Goal: Transaction & Acquisition: Subscribe to service/newsletter

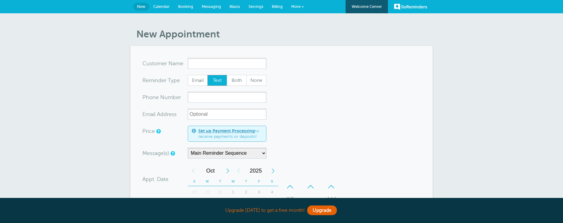
click at [201, 61] on input "x-no-autofill" at bounding box center [227, 63] width 79 height 11
click at [295, 5] on span "More" at bounding box center [295, 6] width 9 height 5
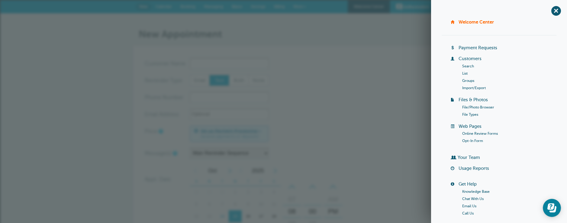
click at [114, 9] on div "GoReminders Welcome Center New Calendar Booking Messaging Blasts Settings Billi…" at bounding box center [283, 6] width 567 height 13
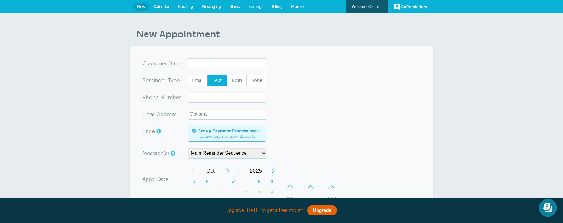
click at [112, 36] on div "New Appointment You are creating a new customer. To use an existing customer se…" at bounding box center [281, 203] width 563 height 380
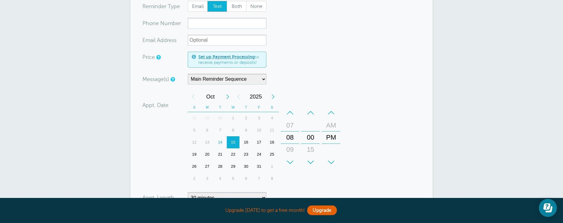
scroll to position [60, 0]
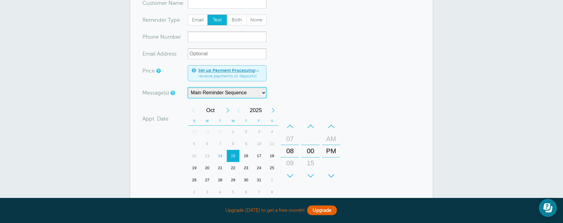
click at [262, 91] on select "Main Reminder Sequence" at bounding box center [227, 92] width 79 height 11
click at [263, 91] on select "Main Reminder Sequence" at bounding box center [227, 92] width 79 height 11
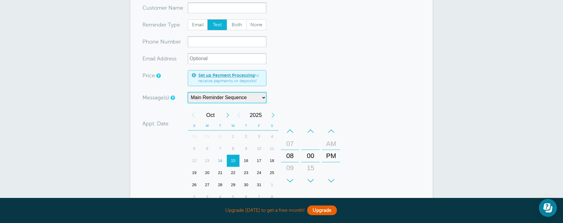
scroll to position [0, 0]
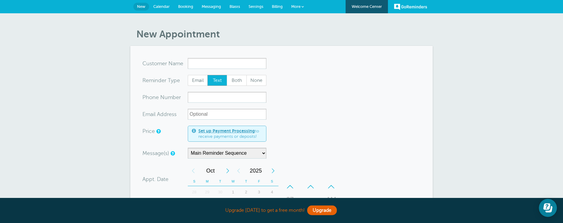
click at [164, 5] on span "Calendar" at bounding box center [161, 6] width 16 height 5
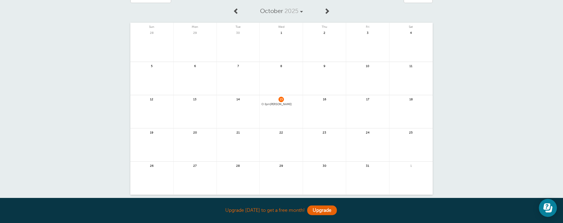
click at [279, 99] on span "15" at bounding box center [280, 99] width 5 height 5
click at [278, 104] on span "8pm Fred Williams" at bounding box center [280, 104] width 39 height 3
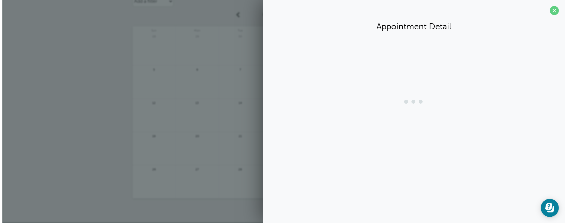
scroll to position [27, 0]
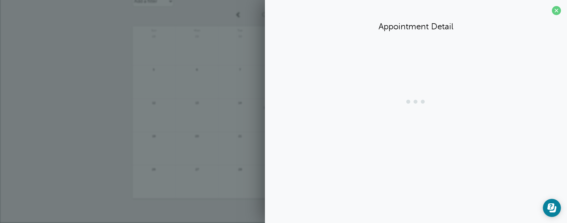
click at [277, 104] on div at bounding box center [416, 102] width 290 height 24
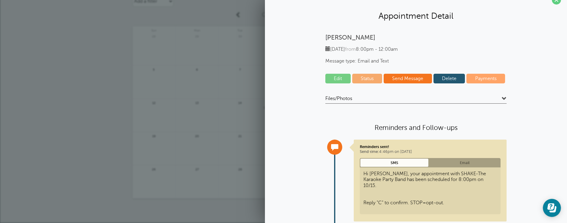
scroll to position [0, 0]
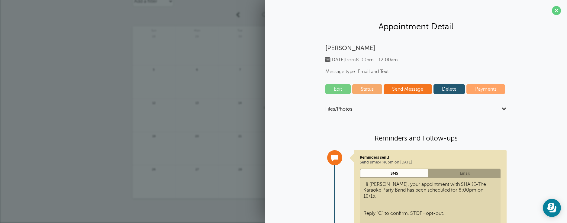
click at [336, 89] on link "Edit" at bounding box center [337, 89] width 25 height 10
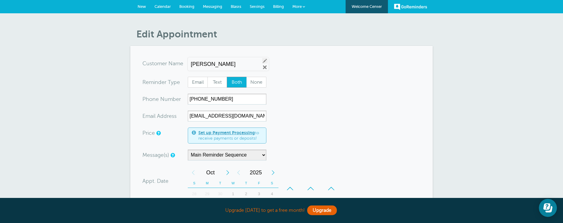
click at [262, 60] on link "Edit" at bounding box center [264, 60] width 5 height 5
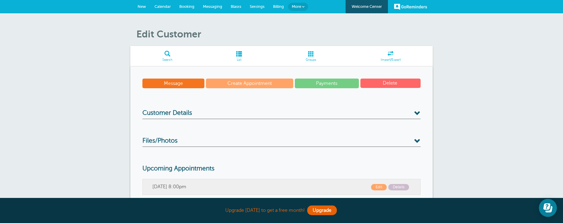
click at [250, 83] on link "Create Appointment" at bounding box center [249, 84] width 87 height 10
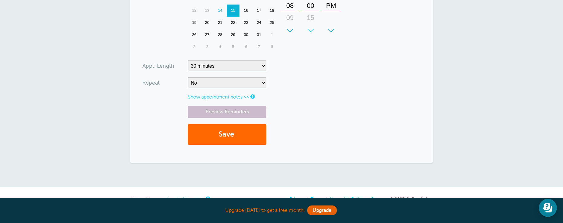
scroll to position [211, 0]
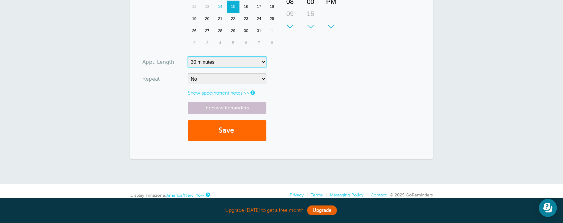
click at [262, 60] on select "5 minutes 10 minutes 15 minutes 20 minutes 25 minutes 30 minutes 35 minutes 40 …" at bounding box center [227, 61] width 79 height 11
select select "240"
click at [188, 56] on select "5 minutes 10 minutes 15 minutes 20 minutes 25 minutes 30 minutes 35 minutes 40 …" at bounding box center [227, 61] width 79 height 11
drag, startPoint x: 229, startPoint y: 93, endPoint x: 278, endPoint y: 94, distance: 48.7
click at [230, 93] on link "Show appointment notes >>" at bounding box center [218, 92] width 61 height 5
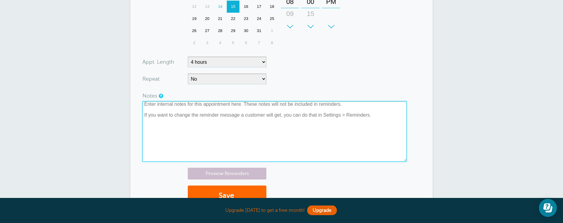
click at [349, 105] on textarea at bounding box center [274, 131] width 264 height 60
click at [385, 117] on textarea at bounding box center [274, 131] width 264 height 60
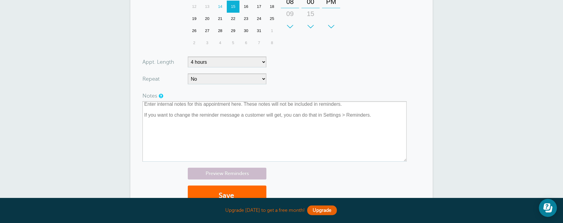
click at [304, 57] on form "You are creating a new customer. To use an existing customer select one from th…" at bounding box center [281, 30] width 278 height 366
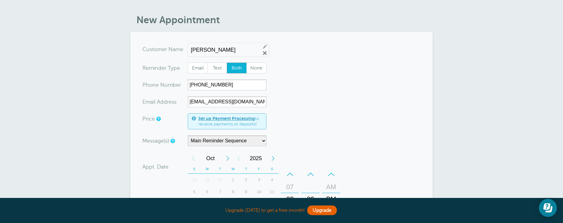
scroll to position [0, 0]
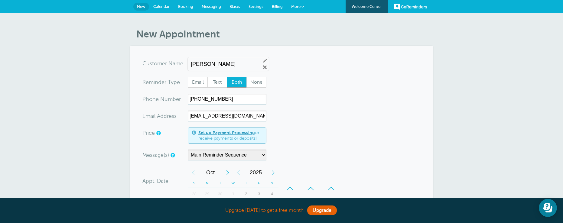
click at [253, 5] on span "Settings" at bounding box center [255, 6] width 15 height 5
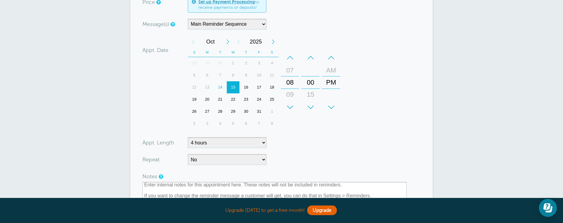
scroll to position [63, 0]
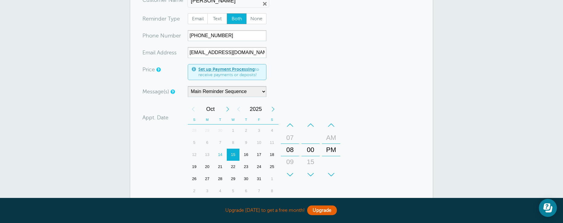
click at [233, 154] on div "15" at bounding box center [233, 155] width 13 height 12
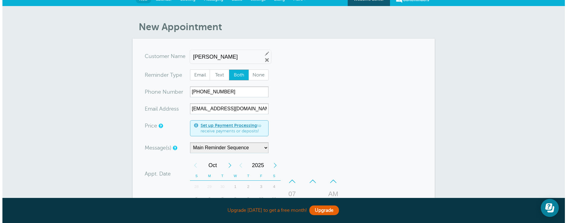
scroll to position [0, 0]
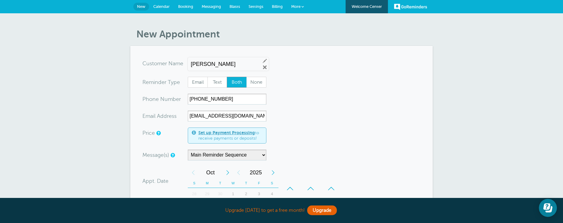
click at [229, 64] on input "Fred Williams" at bounding box center [223, 64] width 65 height 6
click at [262, 58] on div "Fred Williams Edit Remove" at bounding box center [228, 63] width 81 height 13
click at [297, 6] on span "More" at bounding box center [295, 6] width 9 height 5
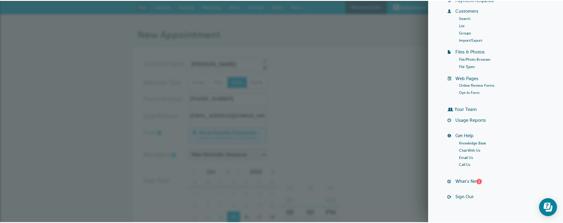
scroll to position [58, 0]
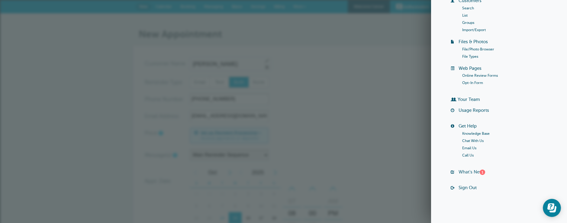
click at [481, 170] on div "1" at bounding box center [482, 171] width 5 height 5
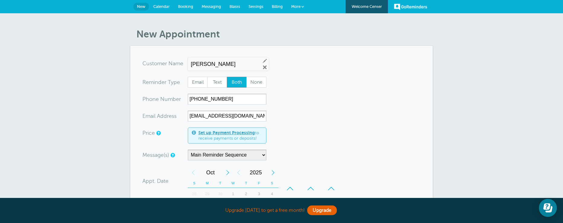
click at [408, 6] on link "GoReminders" at bounding box center [410, 6] width 33 height 13
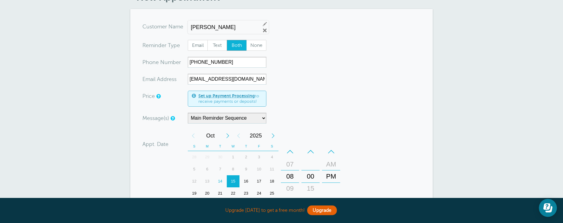
scroll to position [0, 0]
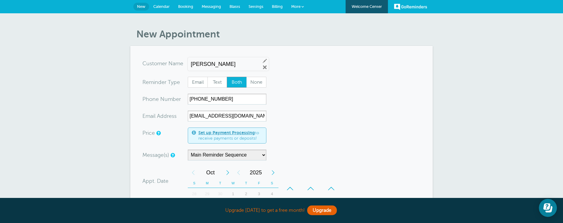
click at [299, 3] on link "More" at bounding box center [297, 7] width 21 height 14
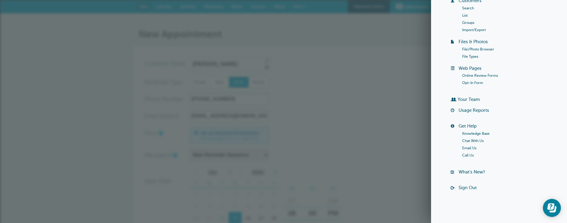
click at [124, 5] on div "GoReminders Welcome Center New Calendar Booking Messaging Blasts Settings Billi…" at bounding box center [283, 6] width 567 height 13
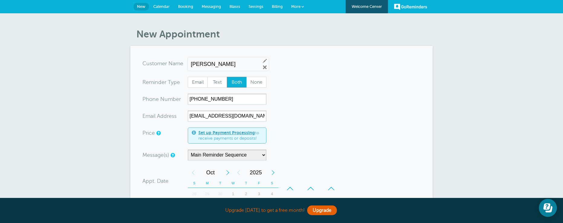
drag, startPoint x: 145, startPoint y: 5, endPoint x: 331, endPoint y: 38, distance: 189.0
click at [146, 5] on link "New" at bounding box center [141, 7] width 16 height 8
click at [299, 8] on span "More" at bounding box center [295, 6] width 9 height 5
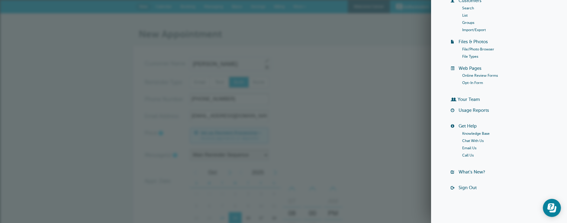
click at [462, 15] on link "List" at bounding box center [464, 15] width 5 height 4
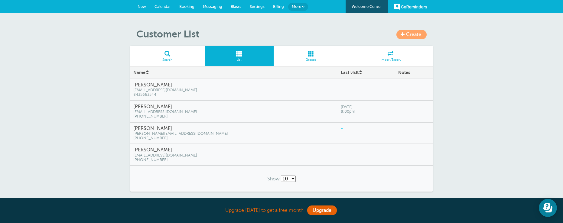
drag, startPoint x: 206, startPoint y: 93, endPoint x: 202, endPoint y: 90, distance: 5.0
click at [202, 90] on span "[EMAIL_ADDRESS][DOMAIN_NAME]" at bounding box center [233, 90] width 201 height 5
click at [201, 84] on h4 "[PERSON_NAME]" at bounding box center [233, 85] width 201 height 6
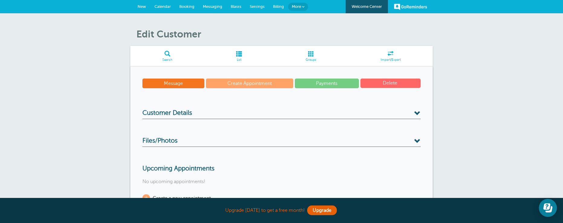
click at [252, 83] on link "Create Appointment" at bounding box center [249, 84] width 87 height 10
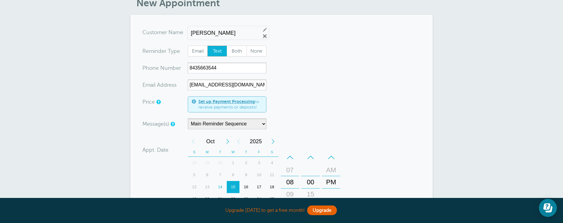
scroll to position [30, 0]
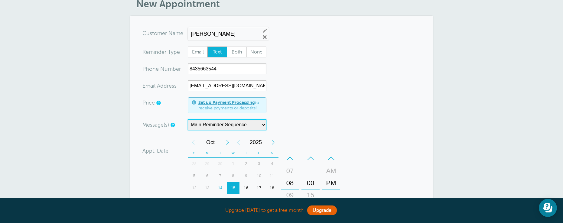
click at [251, 124] on select "Main Reminder Sequence" at bounding box center [227, 124] width 79 height 11
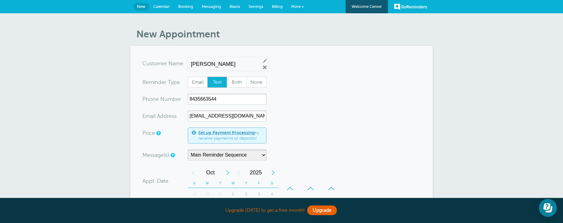
click at [229, 60] on div "[PERSON_NAME] Edit Remove" at bounding box center [228, 63] width 81 height 13
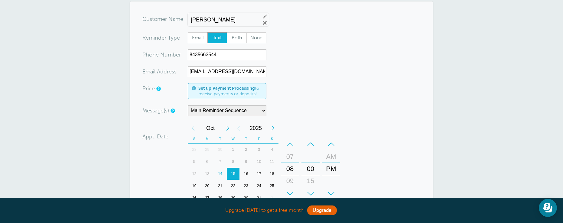
scroll to position [30, 0]
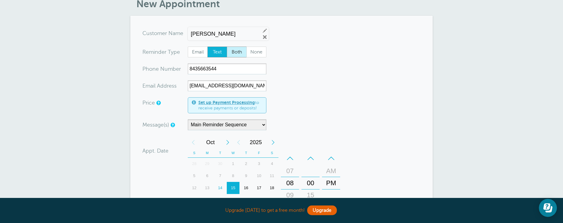
click at [240, 52] on span "Both" at bounding box center [236, 52] width 19 height 10
click at [227, 47] on input "Both" at bounding box center [226, 46] width 0 height 0
radio input "true"
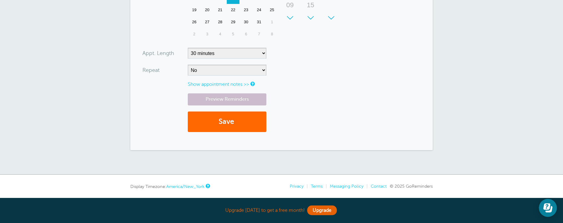
scroll to position [209, 0]
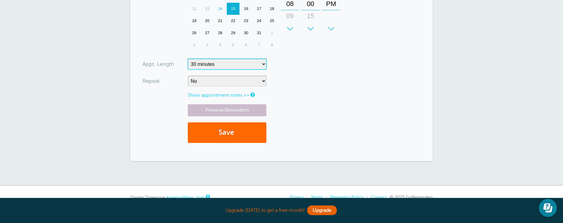
click at [263, 62] on select "5 minutes 10 minutes 15 minutes 20 minutes 25 minutes 30 minutes 35 minutes 40 …" at bounding box center [227, 64] width 79 height 11
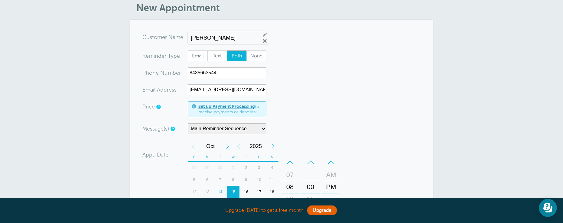
scroll to position [0, 0]
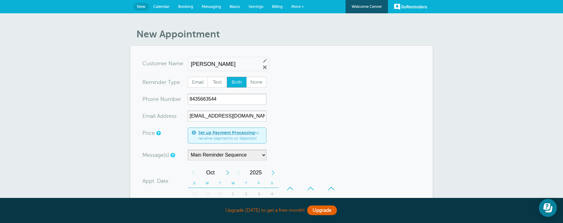
click at [142, 7] on span "New" at bounding box center [141, 6] width 8 height 5
click at [141, 7] on span "New" at bounding box center [141, 6] width 8 height 5
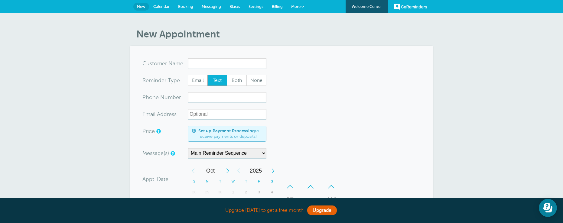
click at [197, 63] on input "x-no-autofill" at bounding box center [227, 63] width 79 height 11
click at [401, 7] on link "GoReminders" at bounding box center [410, 6] width 33 height 13
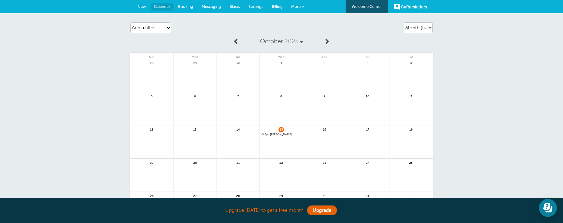
click at [142, 7] on span "New" at bounding box center [141, 6] width 8 height 5
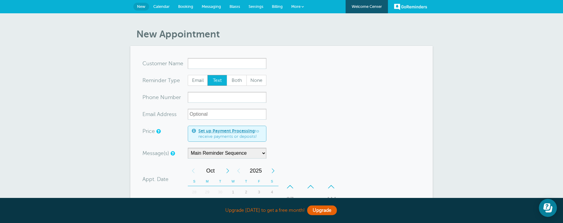
click at [195, 65] on input "x-no-autofill" at bounding box center [227, 63] width 79 height 11
click at [418, 8] on link "GoReminders" at bounding box center [410, 6] width 33 height 13
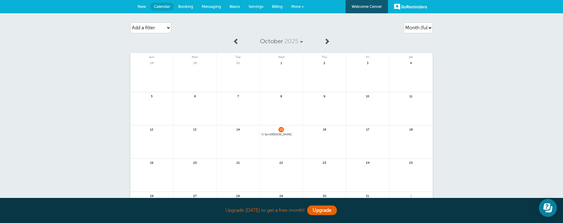
click at [377, 5] on link "Welcome Center" at bounding box center [366, 6] width 42 height 13
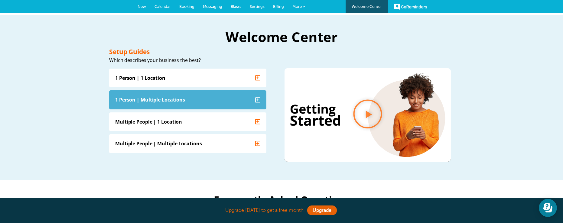
click at [163, 98] on div "1 Person | Multiple Locations" at bounding box center [150, 99] width 70 height 7
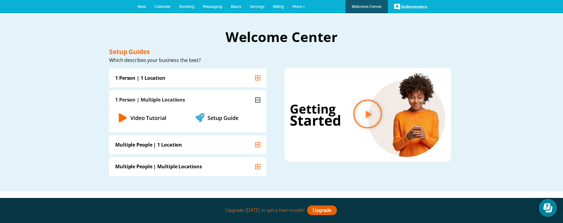
click at [223, 118] on link "Setup Guide" at bounding box center [222, 117] width 31 height 7
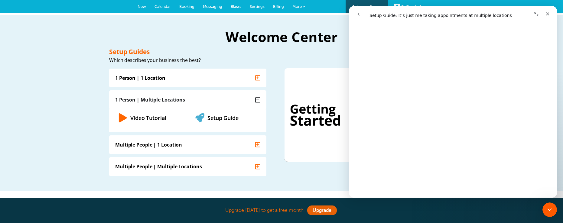
scroll to position [293, 0]
click at [544, 11] on div "Close" at bounding box center [547, 13] width 11 height 11
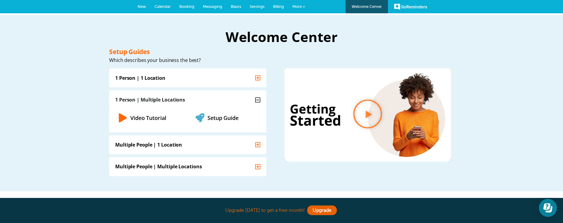
scroll to position [0, 0]
click at [183, 99] on div "1 Person | Multiple Locations" at bounding box center [150, 99] width 70 height 7
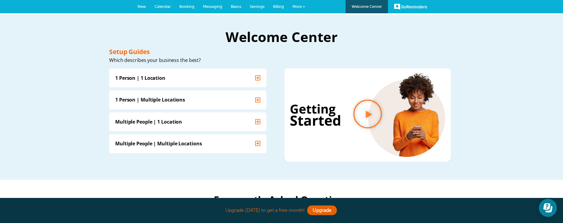
click at [367, 5] on link "Welcome Center" at bounding box center [366, 6] width 42 height 13
click at [418, 8] on link "GoReminders" at bounding box center [410, 6] width 33 height 13
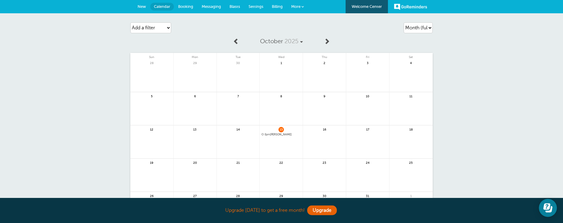
click at [418, 4] on link "GoReminders" at bounding box center [410, 6] width 33 height 13
click at [299, 6] on span "More" at bounding box center [295, 6] width 9 height 5
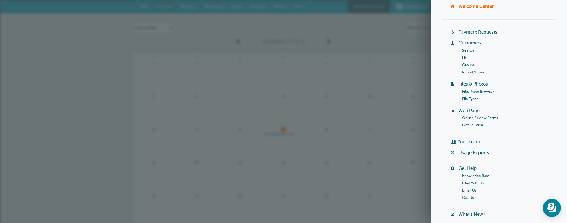
scroll to position [30, 0]
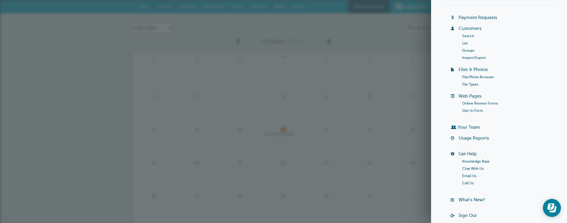
click at [463, 42] on link "List" at bounding box center [464, 43] width 5 height 4
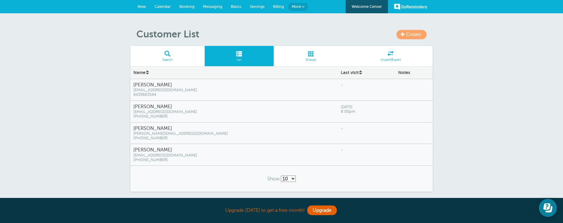
click at [313, 57] on link "Groups" at bounding box center [310, 56] width 75 height 20
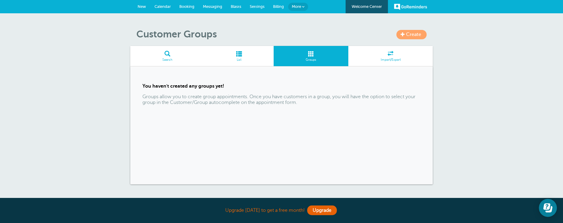
click at [415, 34] on span "Create" at bounding box center [413, 34] width 15 height 5
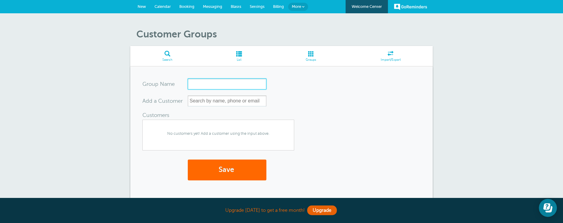
click at [197, 84] on input "Group Name" at bounding box center [227, 84] width 79 height 11
click at [296, 87] on form "Group Name Add a Customer Customers (This group has the maximum of 2500 allowed…" at bounding box center [281, 136] width 278 height 114
click at [191, 136] on span "No customers yet! Add a customer using the input above." at bounding box center [218, 134] width 151 height 12
click at [201, 101] on input "text" at bounding box center [227, 100] width 79 height 11
click at [195, 82] on input "Group Name" at bounding box center [227, 84] width 79 height 11
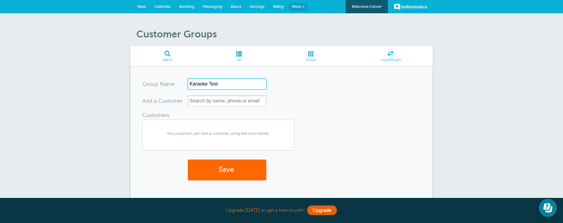
type input "Karaoke Test"
click at [199, 101] on input "text" at bounding box center [227, 100] width 79 height 11
click at [390, 55] on span at bounding box center [390, 54] width 84 height 6
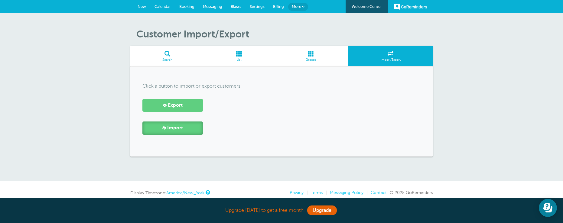
click at [179, 129] on span "Import" at bounding box center [175, 128] width 16 height 6
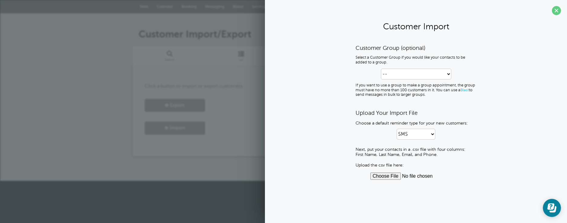
click at [388, 175] on input "file" at bounding box center [416, 176] width 92 height 7
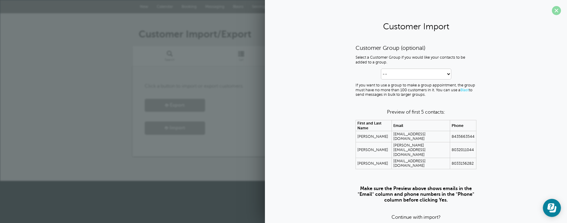
click at [556, 11] on span at bounding box center [556, 10] width 9 height 9
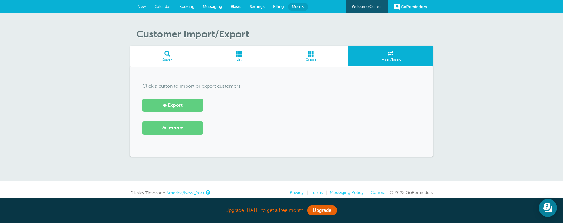
click at [300, 8] on span "More" at bounding box center [296, 6] width 9 height 5
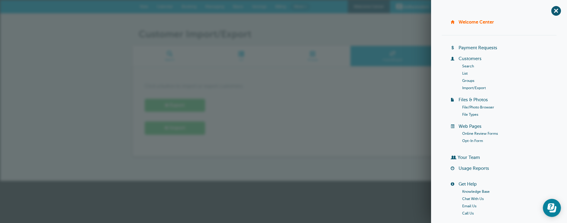
click at [463, 80] on link "Groups" at bounding box center [468, 81] width 12 height 4
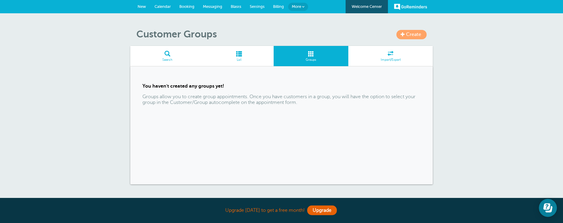
click at [413, 34] on span "Create" at bounding box center [413, 34] width 15 height 5
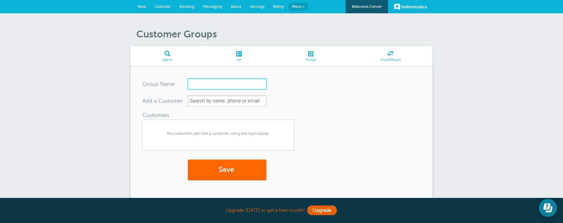
click at [189, 83] on input "Group Name" at bounding box center [227, 84] width 79 height 11
type input "Test Group 3 Contacts"
click at [205, 102] on input "text" at bounding box center [227, 100] width 79 height 11
click at [196, 100] on input "text" at bounding box center [227, 100] width 79 height 11
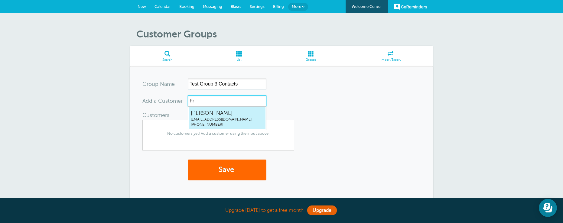
type input "Fre"
click at [206, 121] on span "ntmsports@gmail.com" at bounding box center [227, 119] width 73 height 5
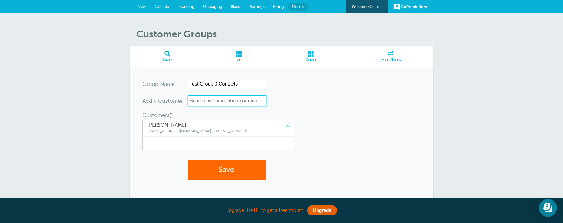
click at [193, 102] on input "text" at bounding box center [227, 100] width 79 height 11
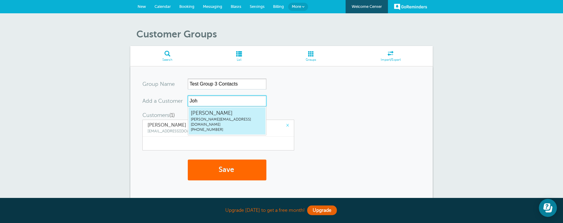
type input "John"
click at [208, 116] on span "John Miranda" at bounding box center [227, 113] width 73 height 8
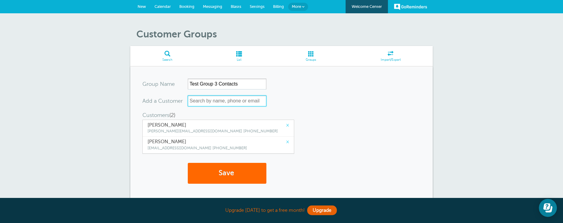
click at [206, 104] on input "text" at bounding box center [227, 100] width 79 height 11
click at [206, 100] on input "text" at bounding box center [227, 100] width 79 height 11
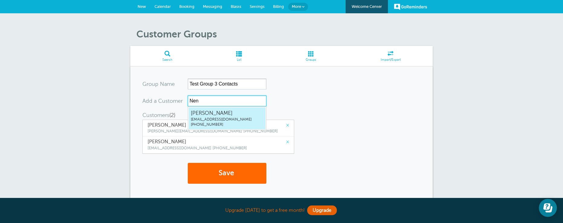
type input "Nena"
click at [204, 115] on span "Nena Sinclair" at bounding box center [227, 113] width 73 height 8
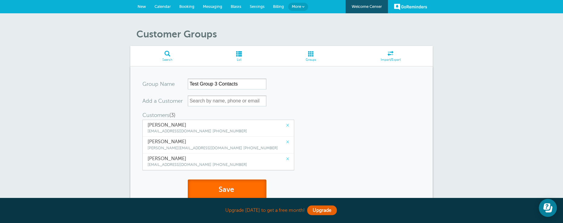
drag, startPoint x: 228, startPoint y: 189, endPoint x: 235, endPoint y: 189, distance: 7.3
click at [228, 189] on button "Save" at bounding box center [227, 189] width 79 height 21
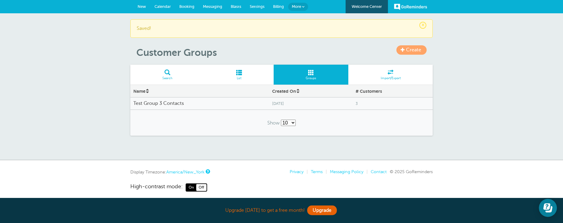
click at [234, 7] on span "Blasts" at bounding box center [236, 6] width 11 height 5
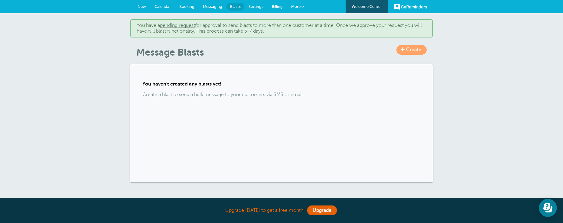
click at [192, 24] on link "pending request" at bounding box center [177, 25] width 35 height 5
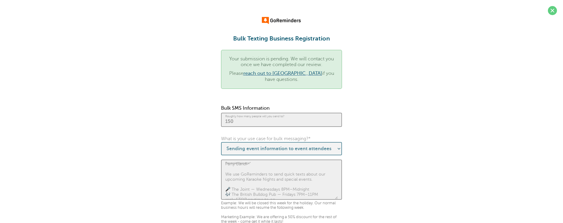
drag, startPoint x: 2, startPoint y: 122, endPoint x: 5, endPoint y: 146, distance: 24.4
click at [5, 146] on div "Bulk Texting Business Registration Your submission is pending. We will contact …" at bounding box center [281, 200] width 563 height 400
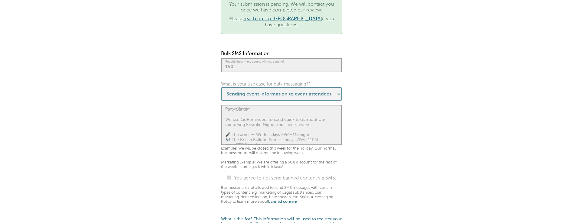
scroll to position [30, 0]
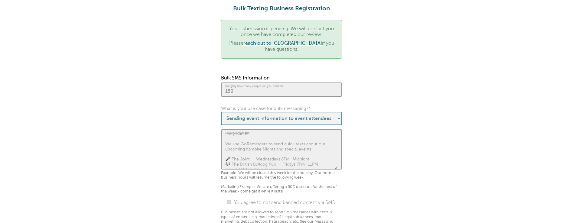
click at [390, 56] on fieldset "Your submission is pending. We will contact you once we have completed our revi…" at bounding box center [281, 187] width 550 height 334
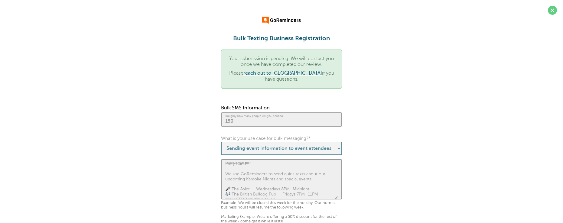
scroll to position [0, 0]
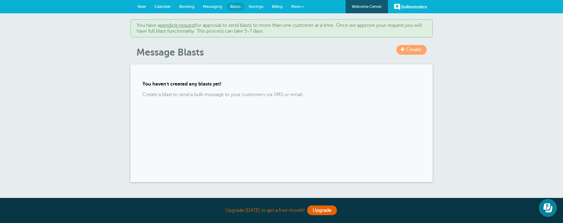
click at [376, 7] on link "Welcome Center" at bounding box center [366, 6] width 42 height 13
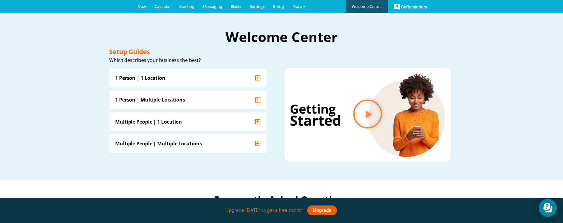
click at [297, 5] on span "More" at bounding box center [296, 6] width 9 height 5
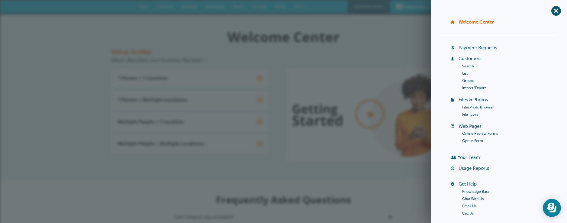
click at [472, 197] on link "Chat With Us" at bounding box center [472, 199] width 21 height 4
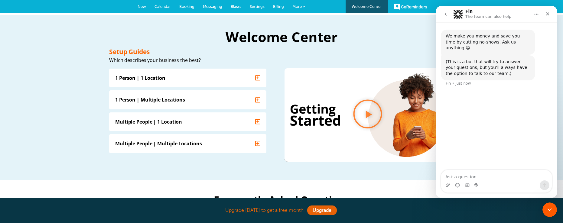
click at [450, 176] on textarea "Ask a question…" at bounding box center [496, 175] width 111 height 10
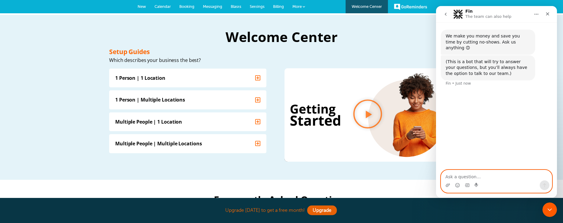
click at [448, 178] on textarea "Ask a question…" at bounding box center [496, 175] width 111 height 10
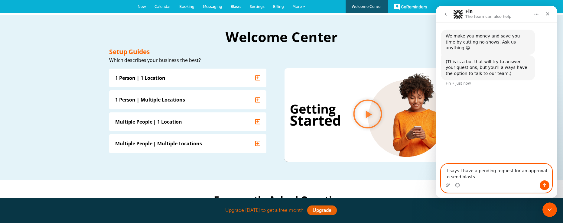
click at [458, 176] on textarea "It says I have a pending request for an approval to send blasts" at bounding box center [496, 172] width 111 height 16
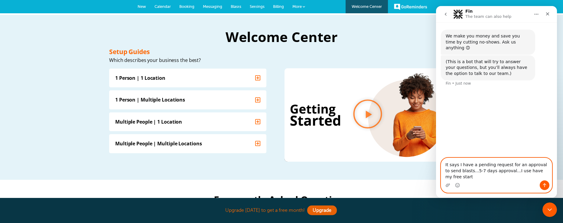
drag, startPoint x: 512, startPoint y: 178, endPoint x: 507, endPoint y: 178, distance: 5.1
click at [507, 178] on textarea "It says I have a pending request for an approval to send blasts...5-7 days appr…" at bounding box center [496, 169] width 111 height 22
click at [543, 179] on textarea "It says I have a pending request for an approval to send blasts...5-7 days appr…" at bounding box center [496, 169] width 111 height 22
type textarea "It says I have a pending request for an approval to send blasts...5-7 days appr…"
click at [543, 183] on icon "Send a message…" at bounding box center [544, 185] width 5 height 5
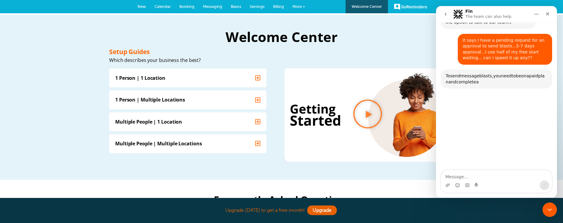
scroll to position [58, 0]
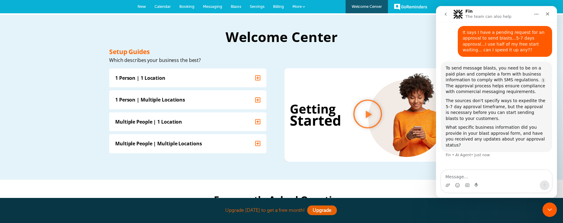
click at [467, 153] on div "Fin • AI Agent • Just now" at bounding box center [467, 155] width 44 height 4
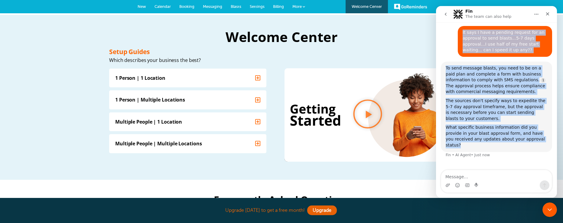
drag, startPoint x: 457, startPoint y: 25, endPoint x: 531, endPoint y: 136, distance: 133.2
click at [531, 136] on div "We make you money and save you time by cutting no-shows. Ask us anything 😊 Fin …" at bounding box center [496, 67] width 111 height 195
copy div "It says I have a pending request for an approval to send blasts...5-7 days appr…"
click at [502, 166] on div "We make you money and save you time by cutting no-shows. Ask us anything 😊 Fin …" at bounding box center [496, 66] width 121 height 207
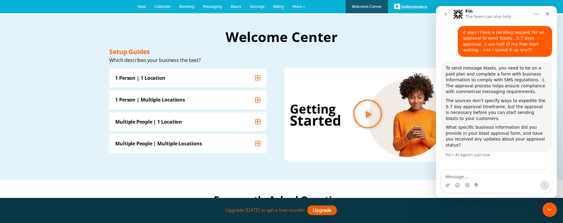
click at [456, 147] on div "To send message blasts, you need to be on a paid plan and complete a form with …" at bounding box center [496, 114] width 111 height 104
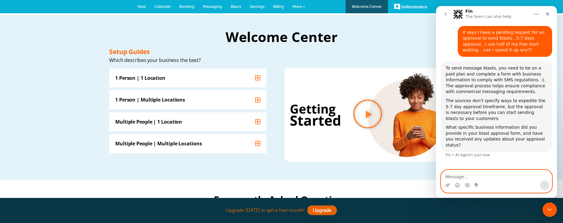
click at [456, 176] on textarea "Message…" at bounding box center [496, 175] width 111 height 10
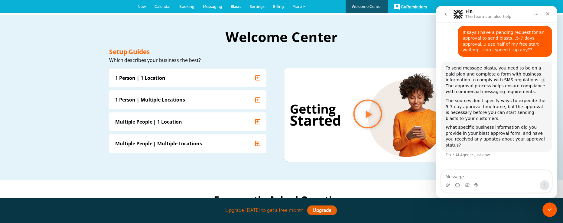
click at [236, 6] on span "Blasts" at bounding box center [236, 6] width 11 height 5
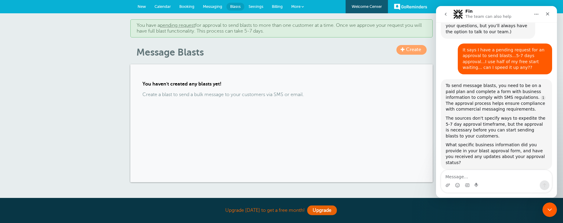
click at [277, 6] on span "Billing" at bounding box center [277, 6] width 11 height 5
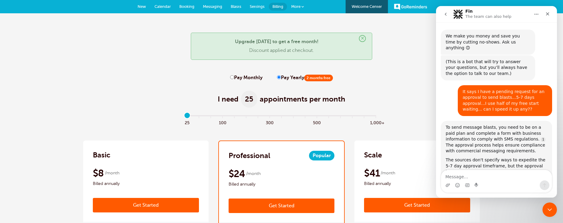
scroll to position [42, 0]
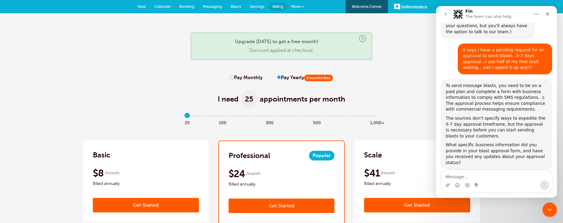
click at [256, 5] on span "Settings" at bounding box center [257, 6] width 15 height 5
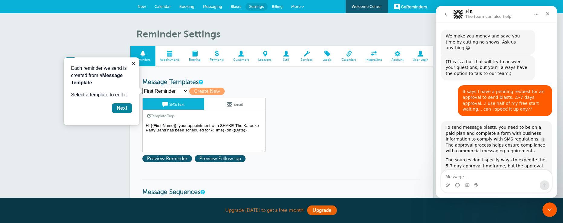
scroll to position [42, 0]
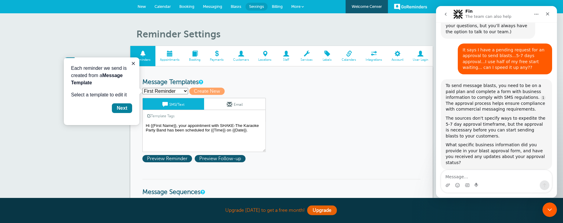
click at [265, 54] on span at bounding box center [264, 54] width 23 height 6
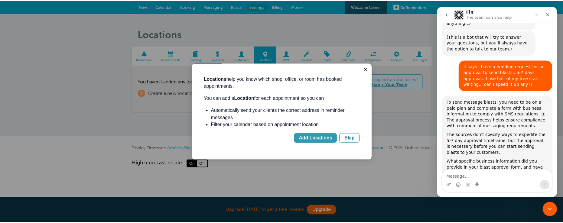
scroll to position [42, 0]
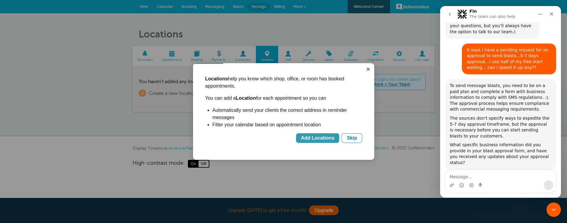
click at [325, 139] on div "Add Locations" at bounding box center [318, 137] width 34 height 7
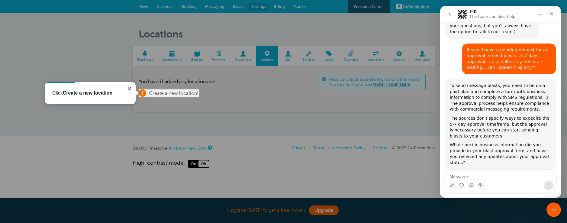
click at [165, 95] on span "Create a new location!" at bounding box center [174, 93] width 50 height 5
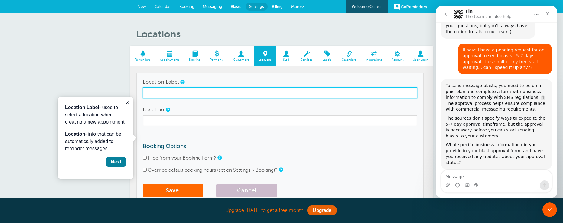
click at [148, 92] on input "Location Label" at bounding box center [280, 92] width 274 height 11
type input "The Joint @ 1710 Main Street"
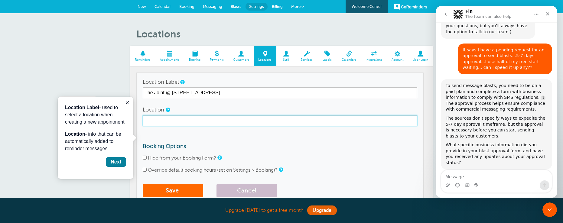
click at [157, 123] on input "Location" at bounding box center [280, 120] width 274 height 11
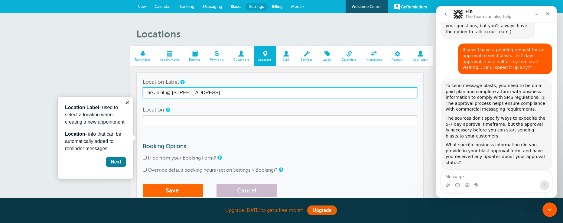
drag, startPoint x: 210, startPoint y: 92, endPoint x: 172, endPoint y: 98, distance: 38.5
click at [172, 98] on input "The Joint @ [STREET_ADDRESS]" at bounding box center [280, 92] width 274 height 11
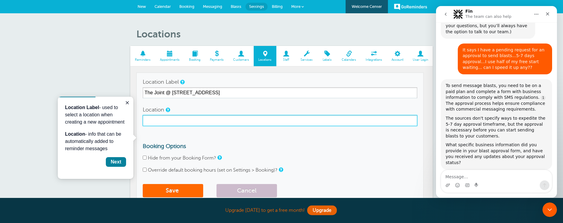
click at [149, 121] on input "Location" at bounding box center [280, 120] width 274 height 11
paste input "1710 Main Street"
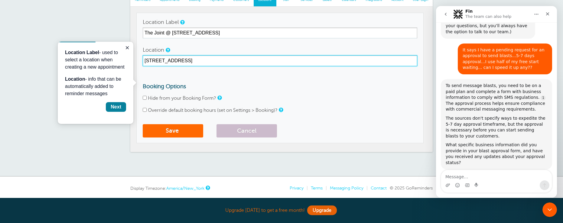
scroll to position [60, 0]
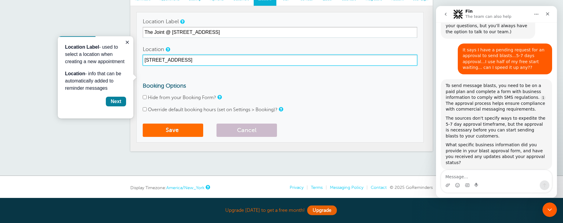
type input "1710 Main Street Columbia SC"
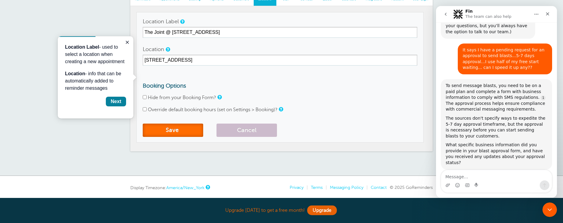
click at [168, 127] on button "Save" at bounding box center [173, 130] width 60 height 13
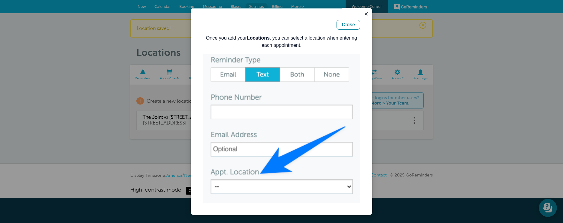
click at [169, 102] on div at bounding box center [281, 111] width 563 height 223
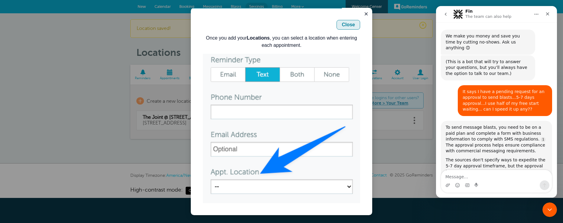
scroll to position [42, 0]
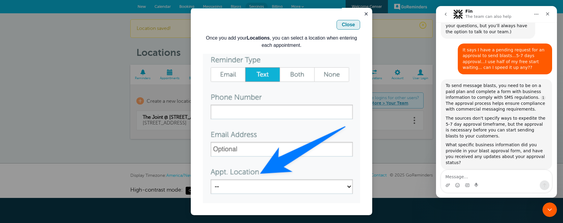
drag, startPoint x: 349, startPoint y: 23, endPoint x: 540, endPoint y: 31, distance: 190.8
click at [349, 23] on button "Close" at bounding box center [348, 25] width 24 height 10
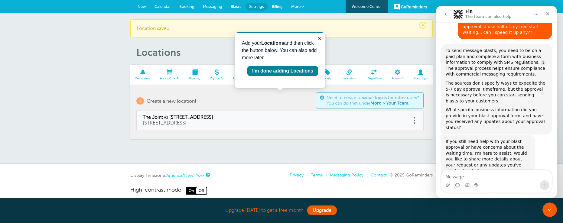
scroll to position [79, 0]
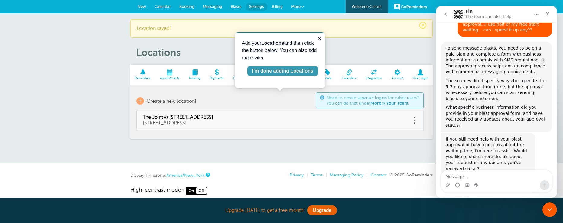
click at [282, 70] on div "I'm done adding Locations" at bounding box center [282, 70] width 61 height 7
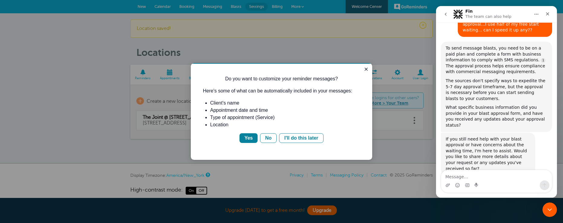
scroll to position [0, 0]
click at [300, 138] on div "I'll do this later" at bounding box center [301, 137] width 34 height 7
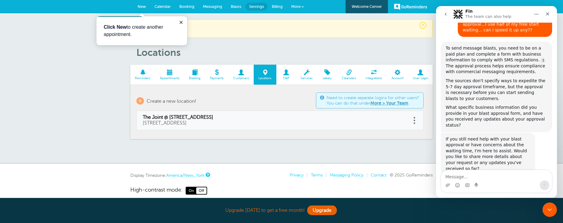
click at [545, 57] on div "To send message blasts, you need to be on a paid plan and complete a form with …" at bounding box center [496, 87] width 111 height 90
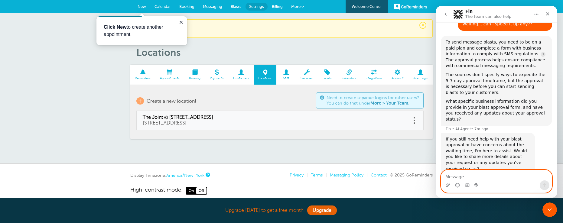
click at [452, 175] on textarea "Message…" at bounding box center [496, 175] width 111 height 10
click at [446, 177] on textarea "Message…" at bounding box center [496, 175] width 111 height 10
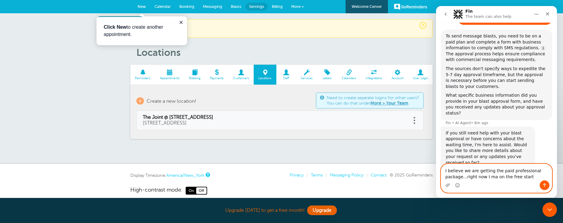
drag, startPoint x: 490, startPoint y: 177, endPoint x: 485, endPoint y: 179, distance: 6.0
click at [485, 179] on textarea "I believe we are getting the paid professional package...right now I ma on the …" at bounding box center [496, 172] width 111 height 16
type textarea "I believe we are getting the paid professional package...right now I am on the …"
click at [544, 184] on icon "Send a message…" at bounding box center [544, 185] width 3 height 4
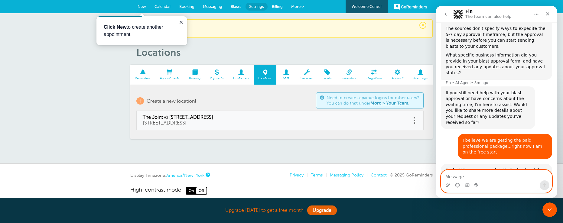
scroll to position [227, 0]
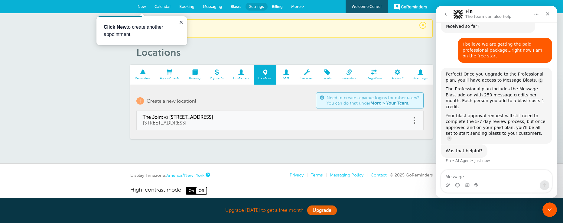
click at [526, 71] on div "Perfect! Once you upgrade to the Professional plan, you'll have access to Messa…" at bounding box center [496, 77] width 102 height 12
click at [539, 86] on div "The Professional plan includes the Message Blast add-on with 250 message credit…" at bounding box center [496, 98] width 102 height 24
click at [522, 86] on div "The Professional plan includes the Message Blast add-on with 250 message credit…" at bounding box center [496, 98] width 102 height 24
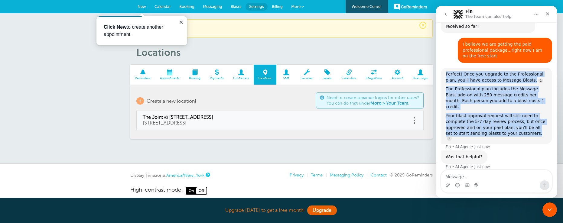
drag, startPoint x: 536, startPoint y: 108, endPoint x: 436, endPoint y: 56, distance: 112.6
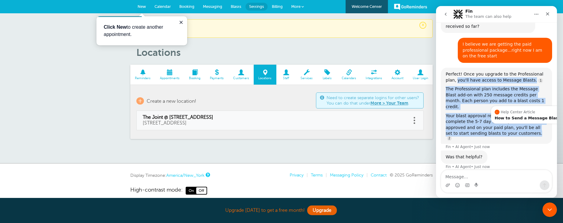
click at [528, 113] on div "Your blast approval request will still need to complete the 5-7 day review proc…" at bounding box center [496, 126] width 102 height 27
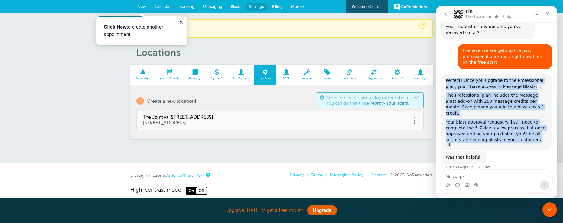
scroll to position [220, 0]
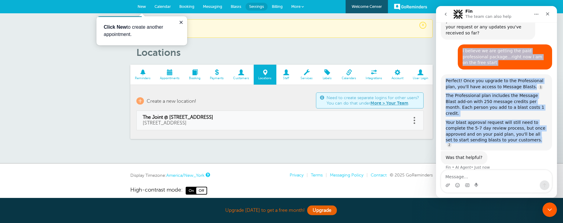
drag, startPoint x: 528, startPoint y: 104, endPoint x: 455, endPoint y: 35, distance: 99.8
copy div "I believe we are getting the paid professional package...right now I am on the …"
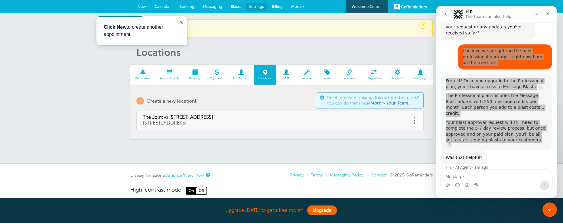
click at [322, 211] on link "Upgrade" at bounding box center [322, 210] width 30 height 10
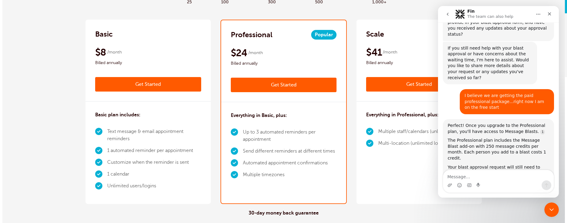
scroll to position [189, 0]
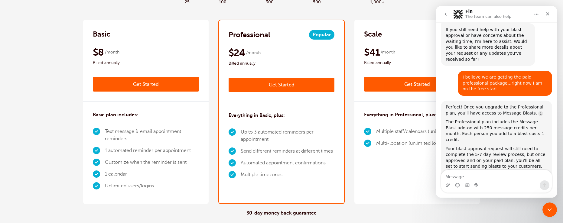
click at [281, 84] on link "Get Started" at bounding box center [281, 85] width 106 height 15
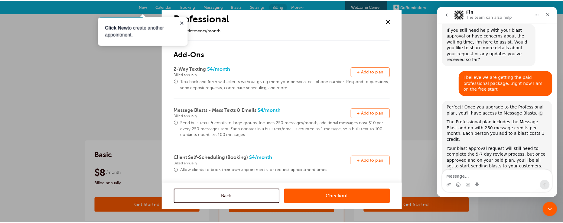
scroll to position [0, 0]
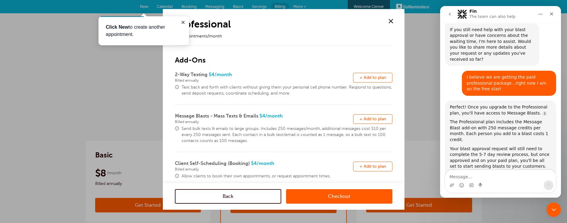
click at [223, 199] on link "Back" at bounding box center [228, 196] width 106 height 15
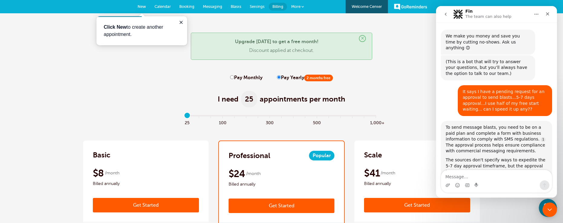
drag, startPoint x: 520, startPoint y: 11, endPoint x: 528, endPoint y: 1, distance: 13.1
click at [528, 6] on html "Fin The team can also help We make you money and save you time by cutting no-sh…" at bounding box center [496, 102] width 121 height 192
click at [547, 13] on icon "Close" at bounding box center [547, 13] width 5 height 5
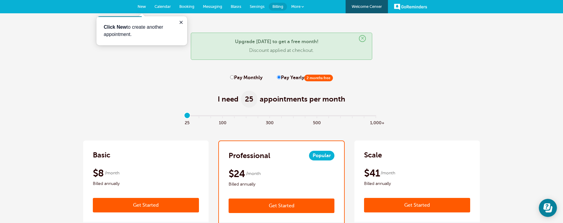
scroll to position [193, 0]
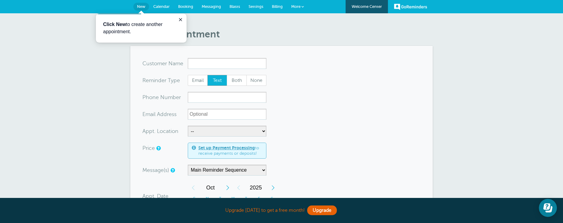
click at [299, 4] on link "More" at bounding box center [297, 7] width 21 height 14
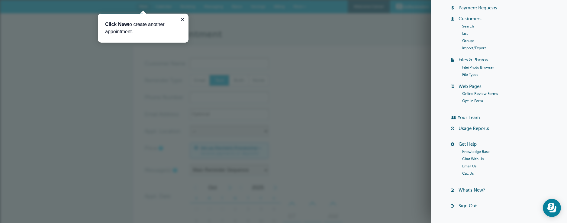
scroll to position [58, 0]
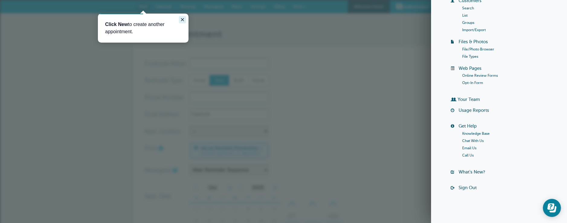
click at [184, 20] on icon "Close guide" at bounding box center [182, 19] width 5 height 5
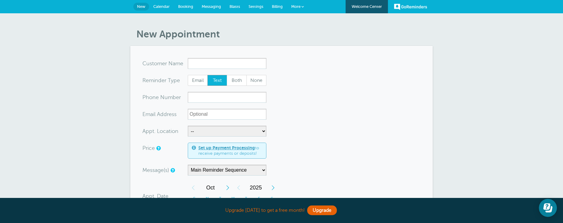
click at [200, 61] on input "x-no-autofill" at bounding box center [227, 63] width 79 height 11
click at [162, 3] on link "Calendar" at bounding box center [161, 6] width 25 height 13
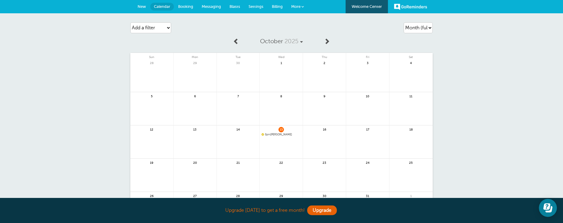
click at [191, 7] on span "Booking" at bounding box center [185, 6] width 15 height 5
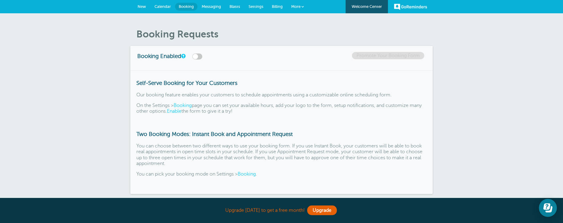
click at [274, 7] on span "Billing" at bounding box center [277, 6] width 11 height 5
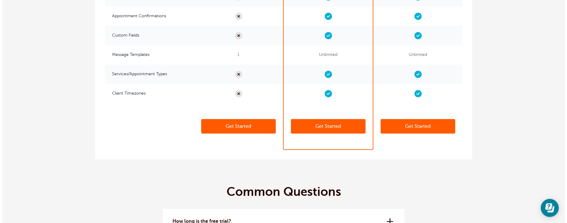
scroll to position [1632, 0]
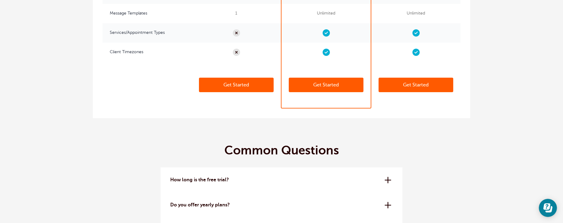
click at [333, 87] on link "Get Started" at bounding box center [326, 85] width 75 height 15
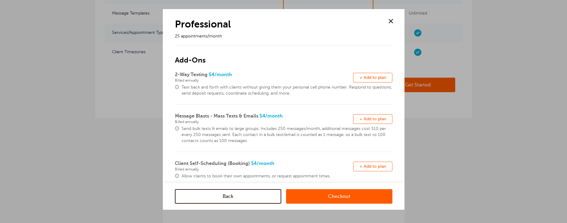
click at [228, 37] on p "25 appointments/month" at bounding box center [277, 36] width 204 height 6
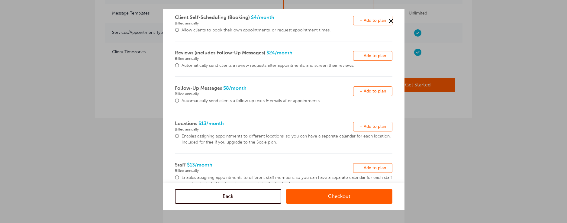
scroll to position [135, 0]
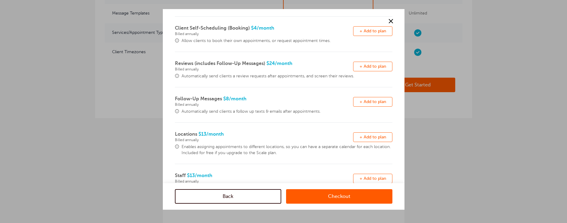
click at [380, 148] on span "Enables assigning appointments to different locations, so you can have a separa…" at bounding box center [287, 150] width 211 height 12
click at [295, 152] on span "Enables assigning appointments to different locations, so you can have a separa…" at bounding box center [287, 150] width 211 height 12
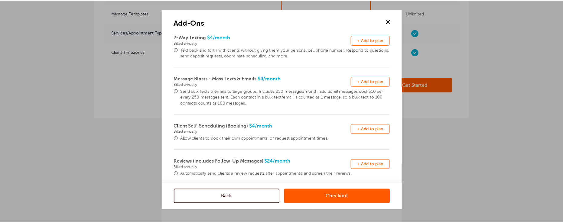
scroll to position [0, 0]
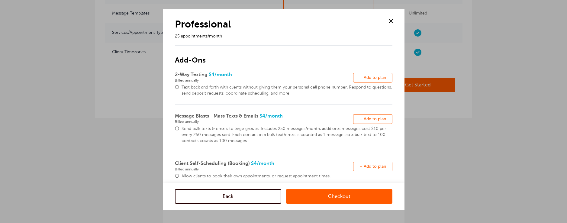
click at [390, 20] on span at bounding box center [390, 21] width 9 height 9
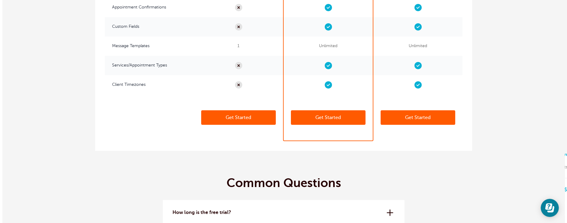
scroll to position [1601, 0]
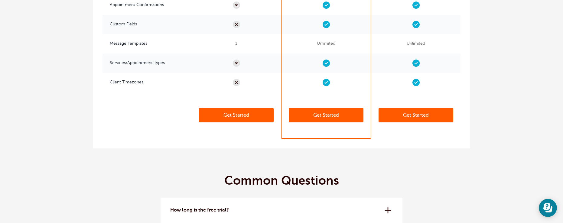
click at [328, 111] on link "Get Started" at bounding box center [326, 115] width 75 height 15
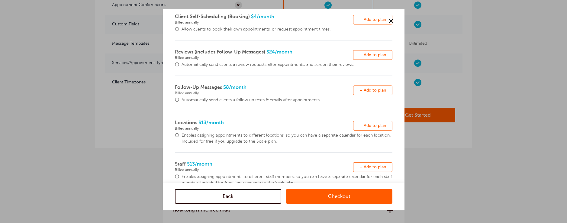
scroll to position [166, 0]
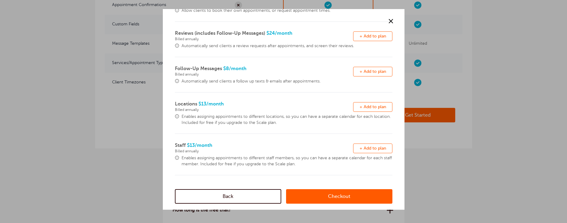
click at [336, 197] on link "Checkout" at bounding box center [339, 196] width 106 height 15
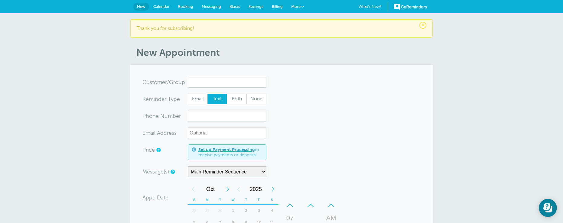
click at [210, 28] on p "Thank you for subscribing!" at bounding box center [281, 29] width 289 height 6
